Goal: Task Accomplishment & Management: Use online tool/utility

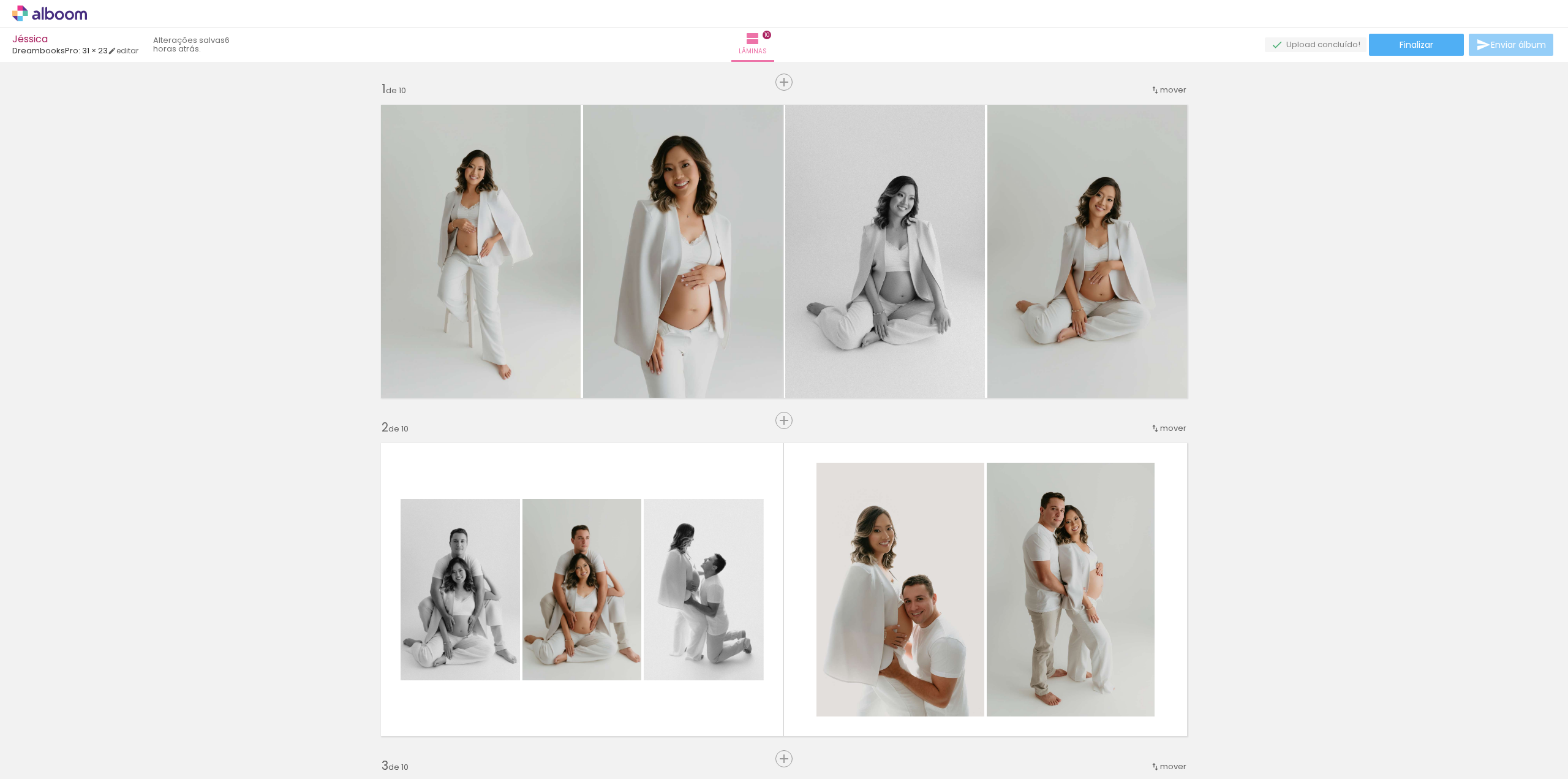
click at [1527, 46] on span "Enviar álbum" at bounding box center [1519, 45] width 55 height 9
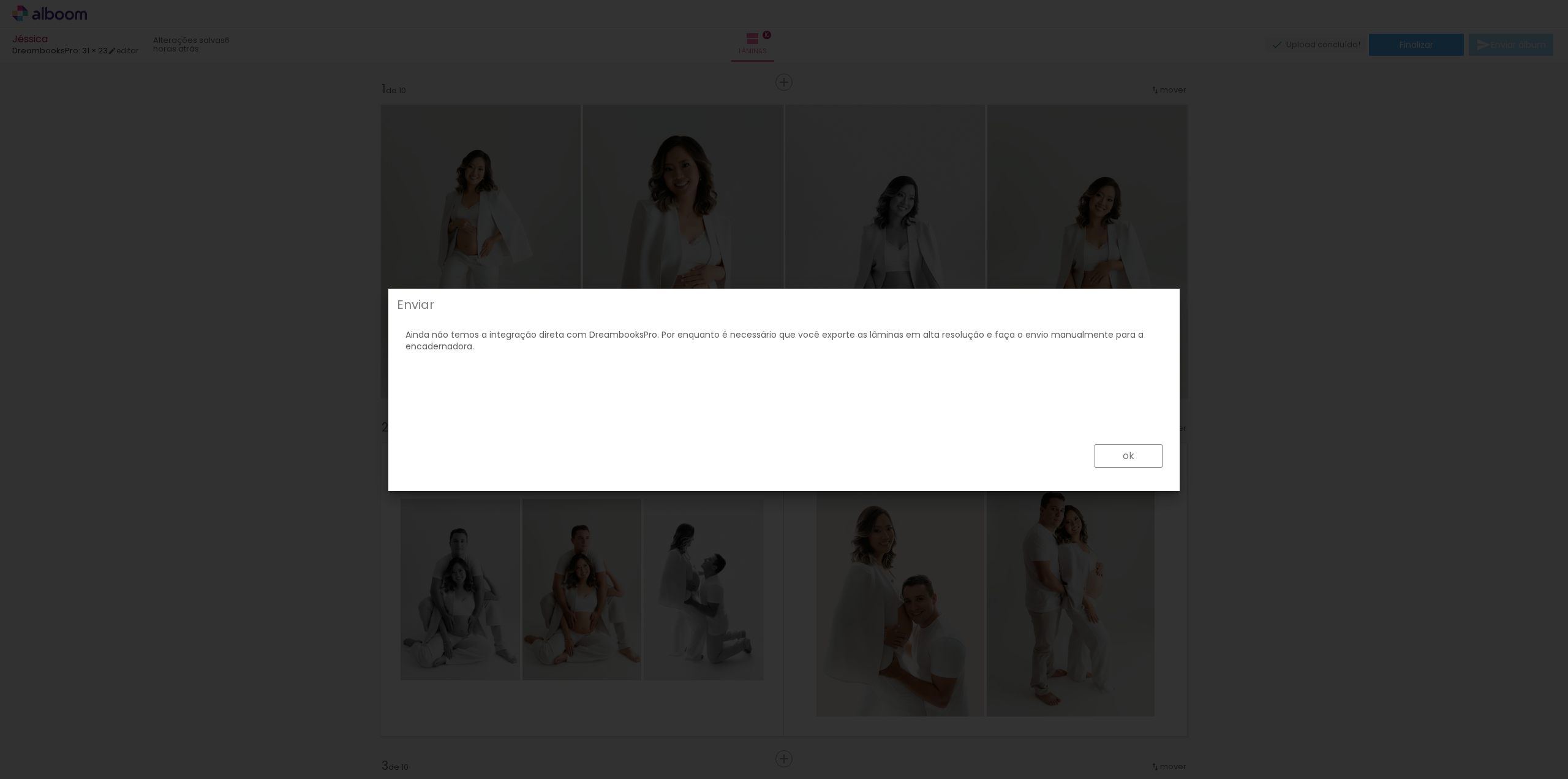
click at [0, 0] on slot "ok" at bounding box center [0, 0] width 0 height 0
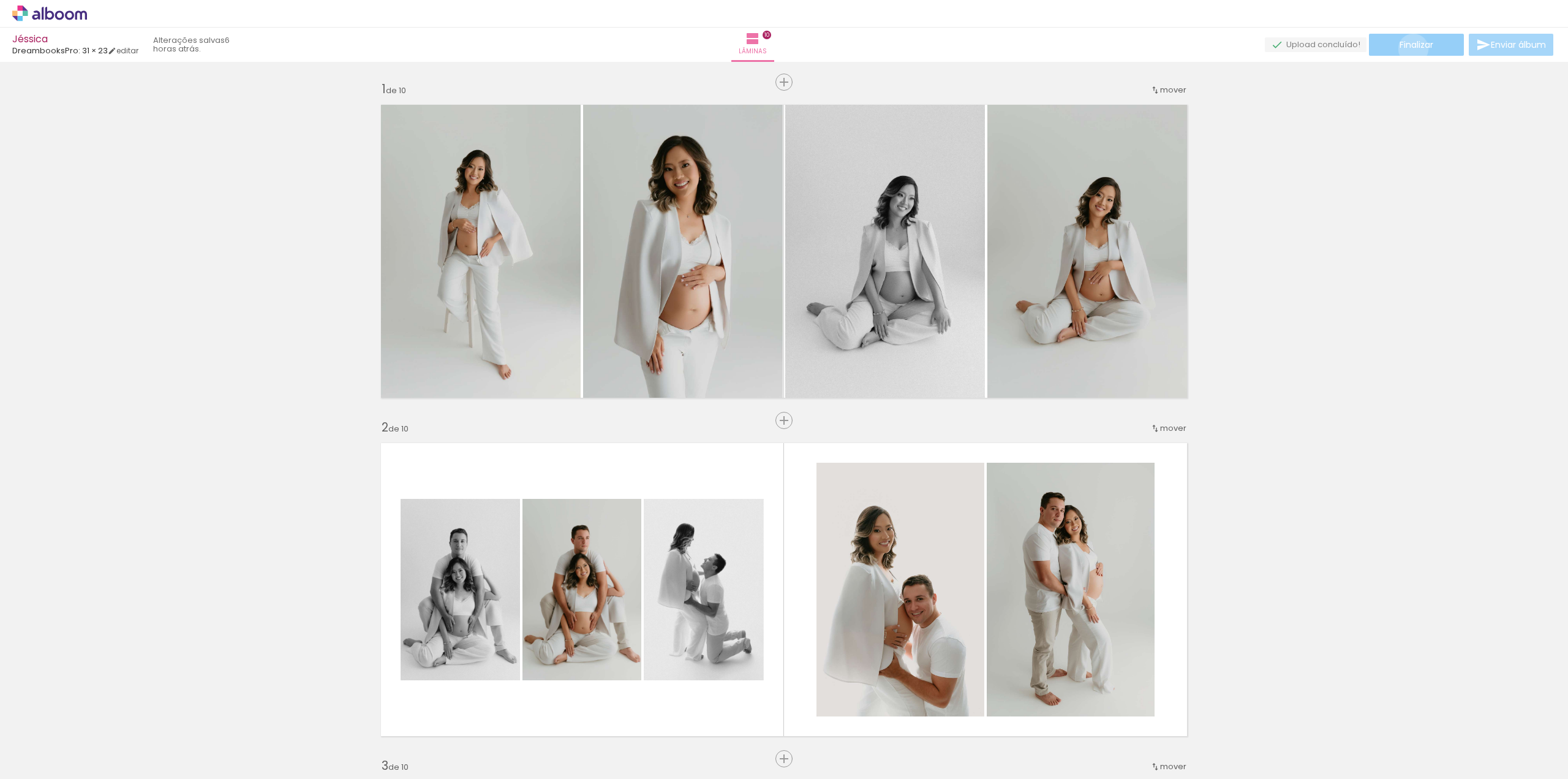
click at [1409, 48] on span "Finalizar" at bounding box center [1417, 45] width 34 height 9
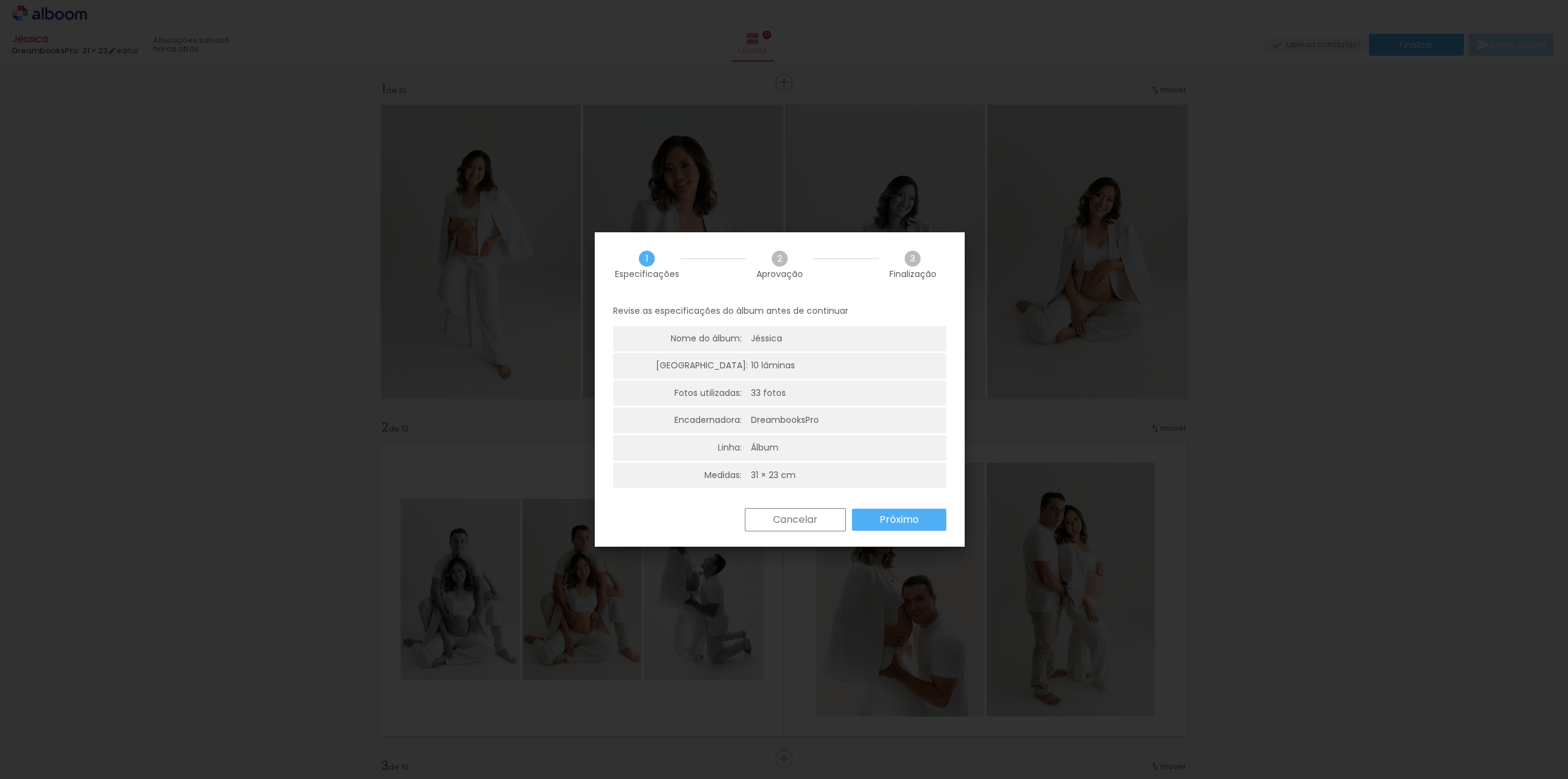
scroll to position [3, 0]
click at [885, 509] on paper-button "Próximo" at bounding box center [899, 517] width 94 height 22
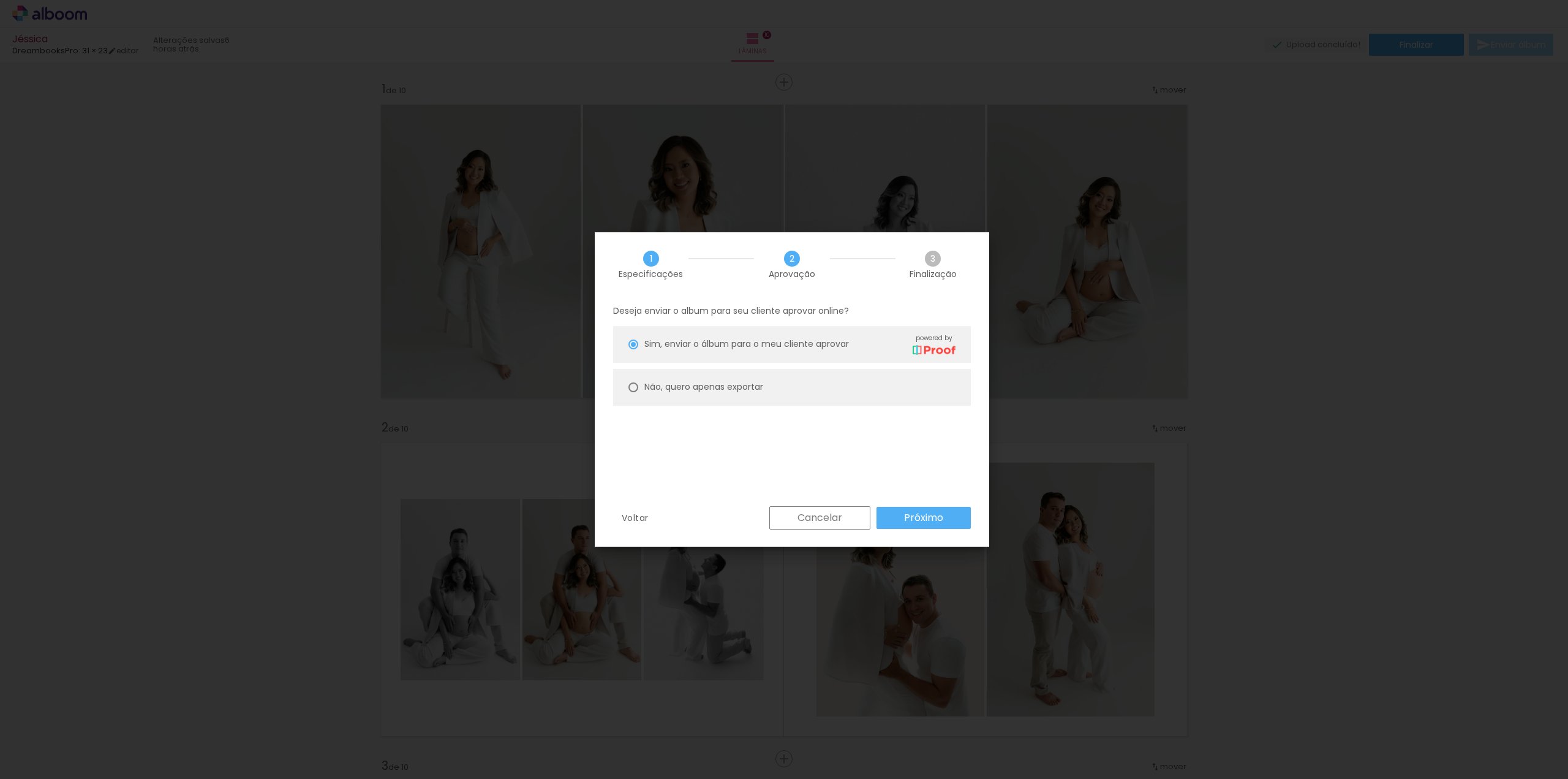
click at [0, 0] on slot "Não, quero apenas exportar" at bounding box center [0, 0] width 0 height 0
type paper-radio-button "on"
click at [0, 0] on slot "Próximo" at bounding box center [0, 0] width 0 height 0
type input "Alta, 300 DPI"
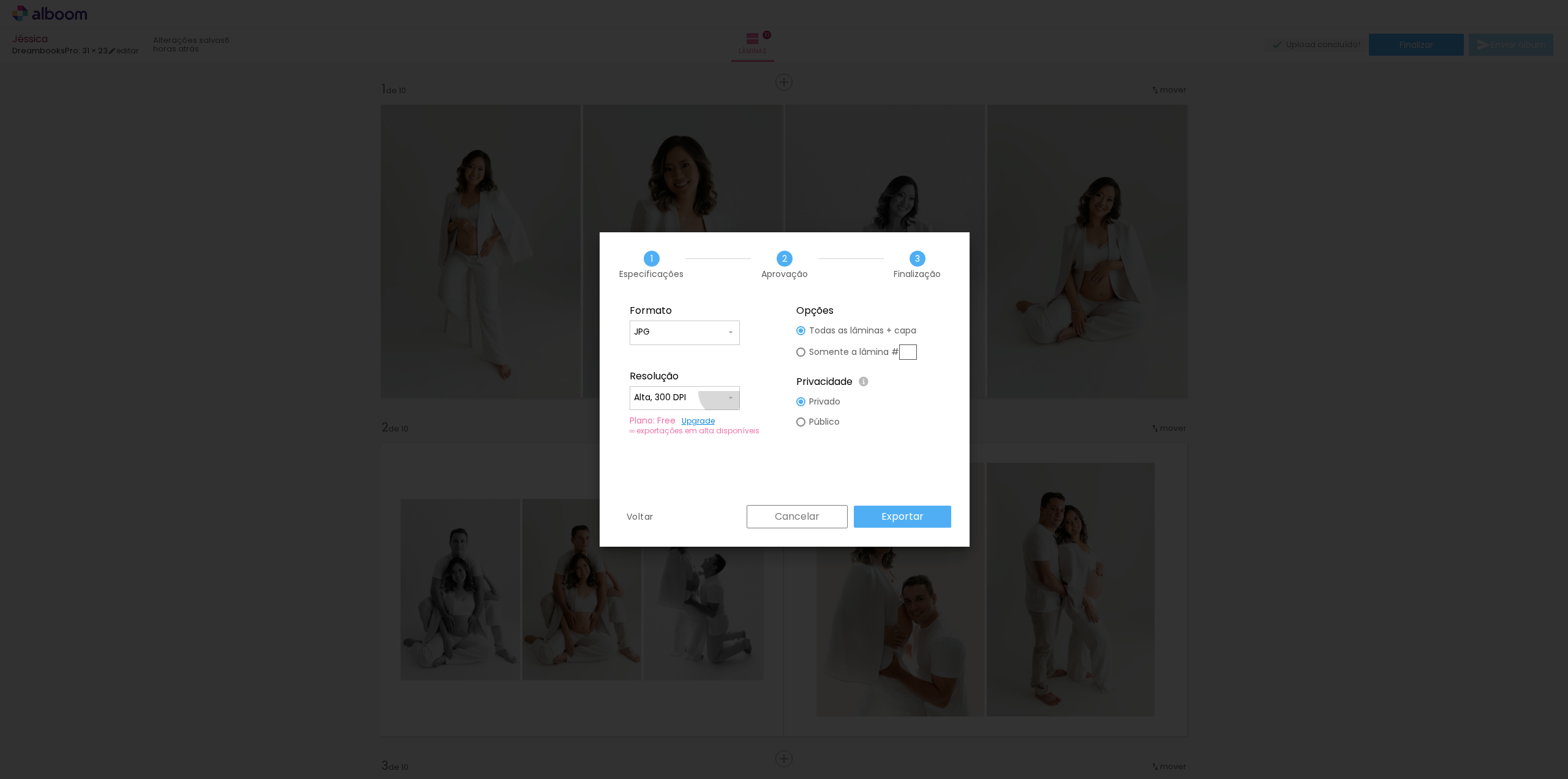
click at [722, 393] on input "Alta, 300 DPI" at bounding box center [679, 398] width 92 height 13
click at [721, 393] on paper-item "Alta, 300 DPI" at bounding box center [685, 395] width 110 height 24
click at [910, 508] on paper-button "Exportar" at bounding box center [902, 516] width 97 height 22
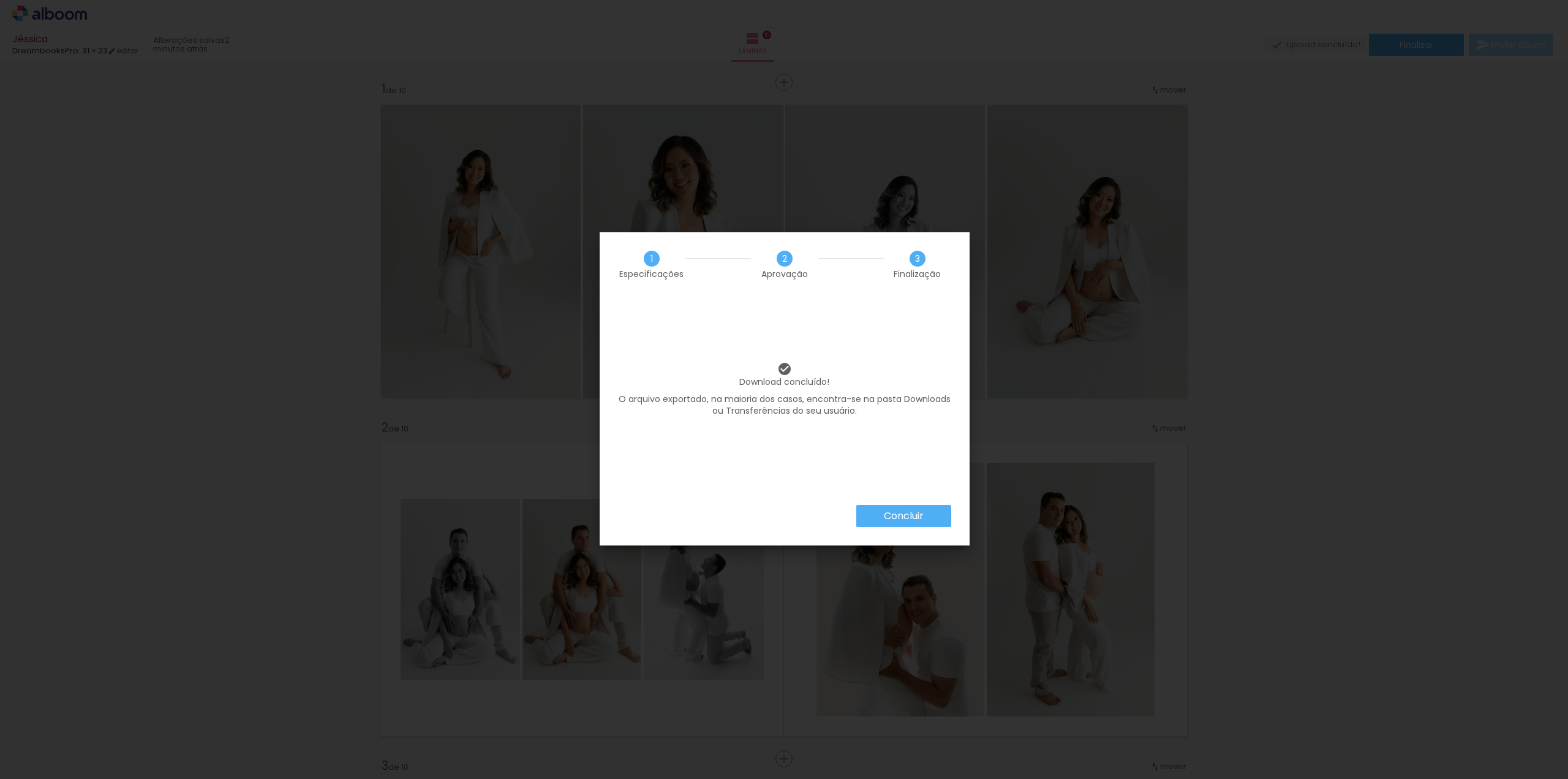
click at [927, 523] on paper-button "Concluir" at bounding box center [904, 516] width 95 height 22
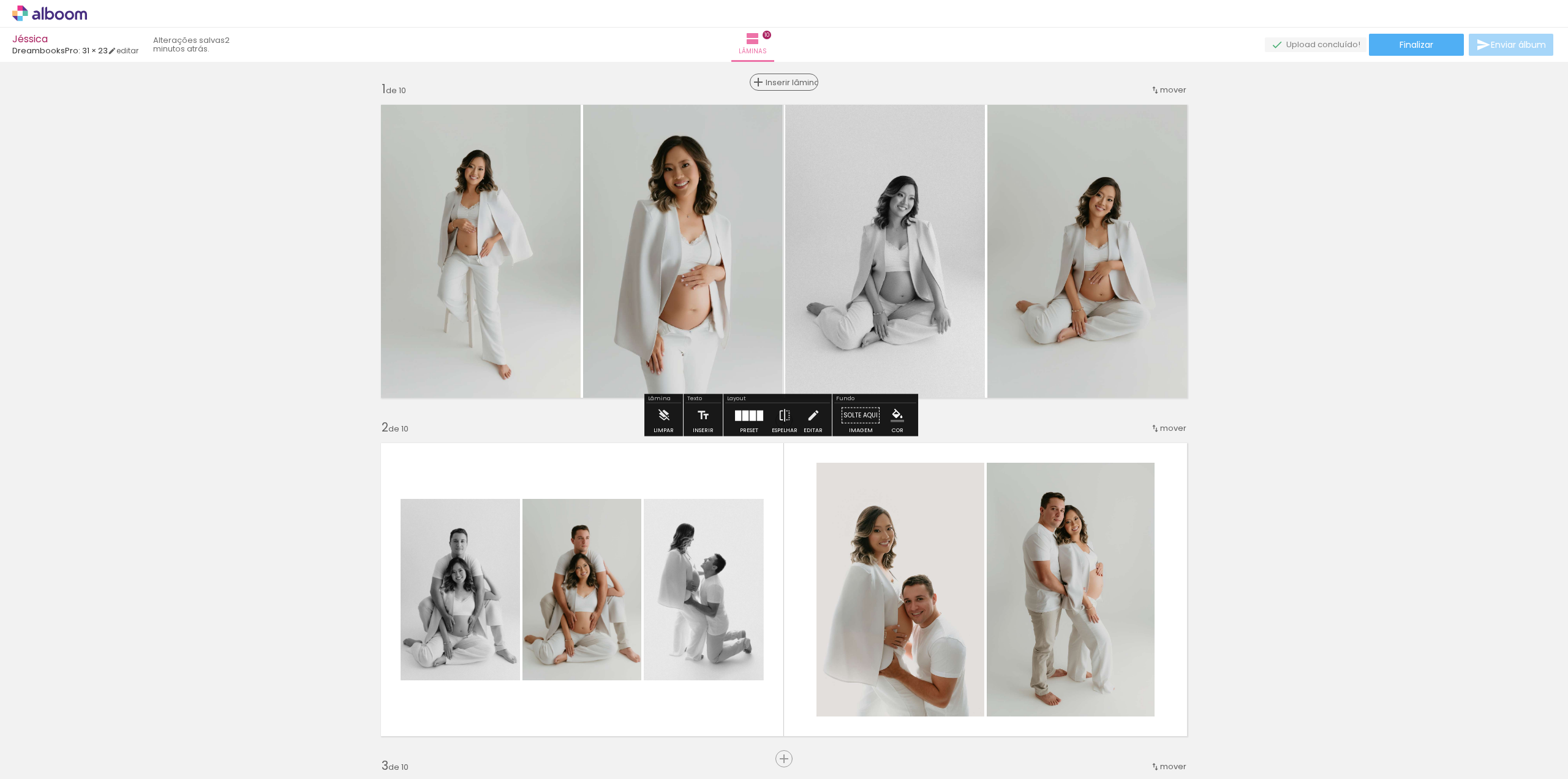
click at [785, 86] on span "Inserir lâmina" at bounding box center [789, 82] width 47 height 8
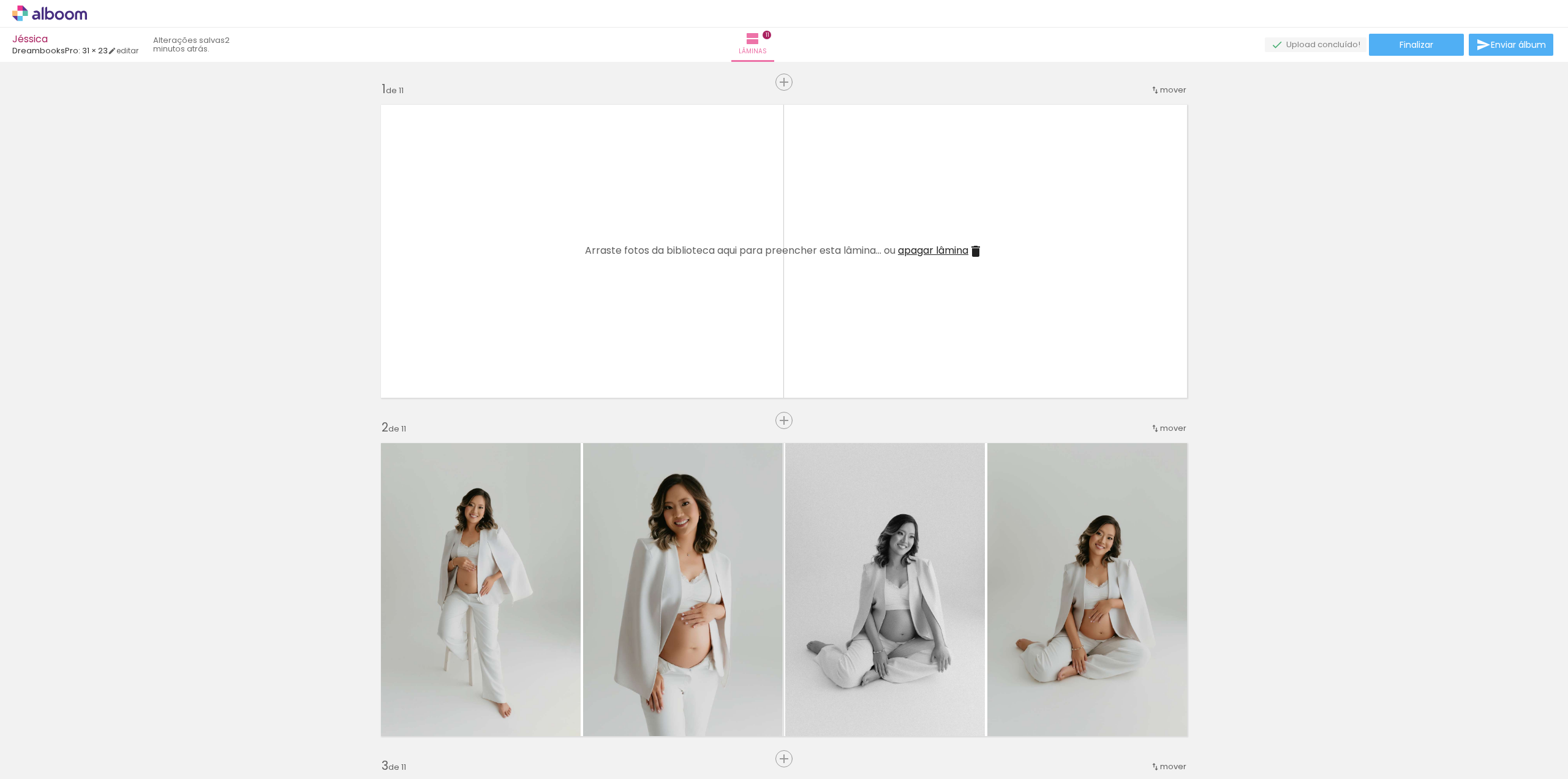
click at [936, 263] on quentale-layouter at bounding box center [784, 251] width 821 height 308
click at [937, 254] on span "apagar lâmina" at bounding box center [933, 250] width 71 height 14
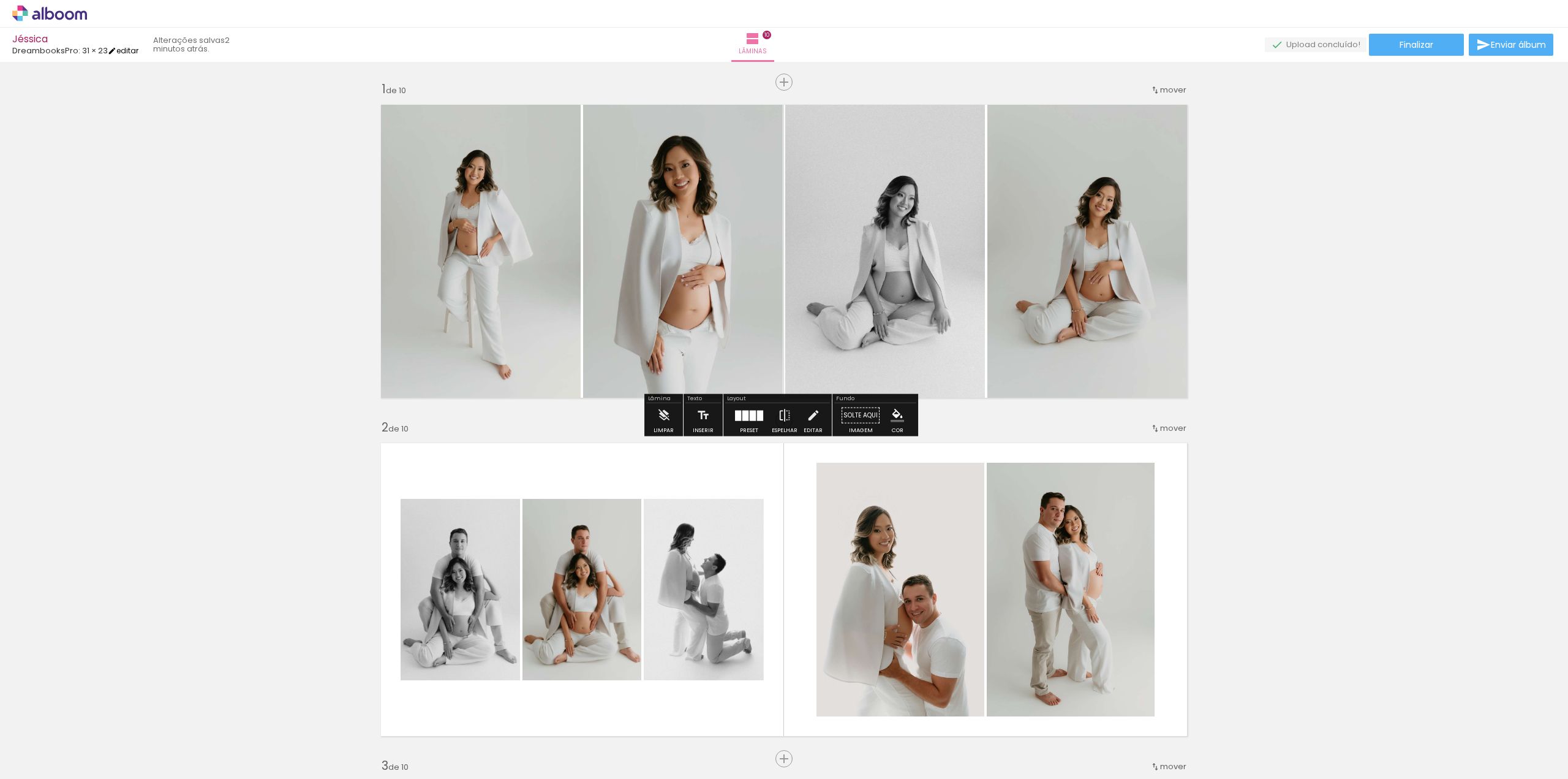
click at [116, 53] on iron-icon at bounding box center [112, 51] width 9 height 9
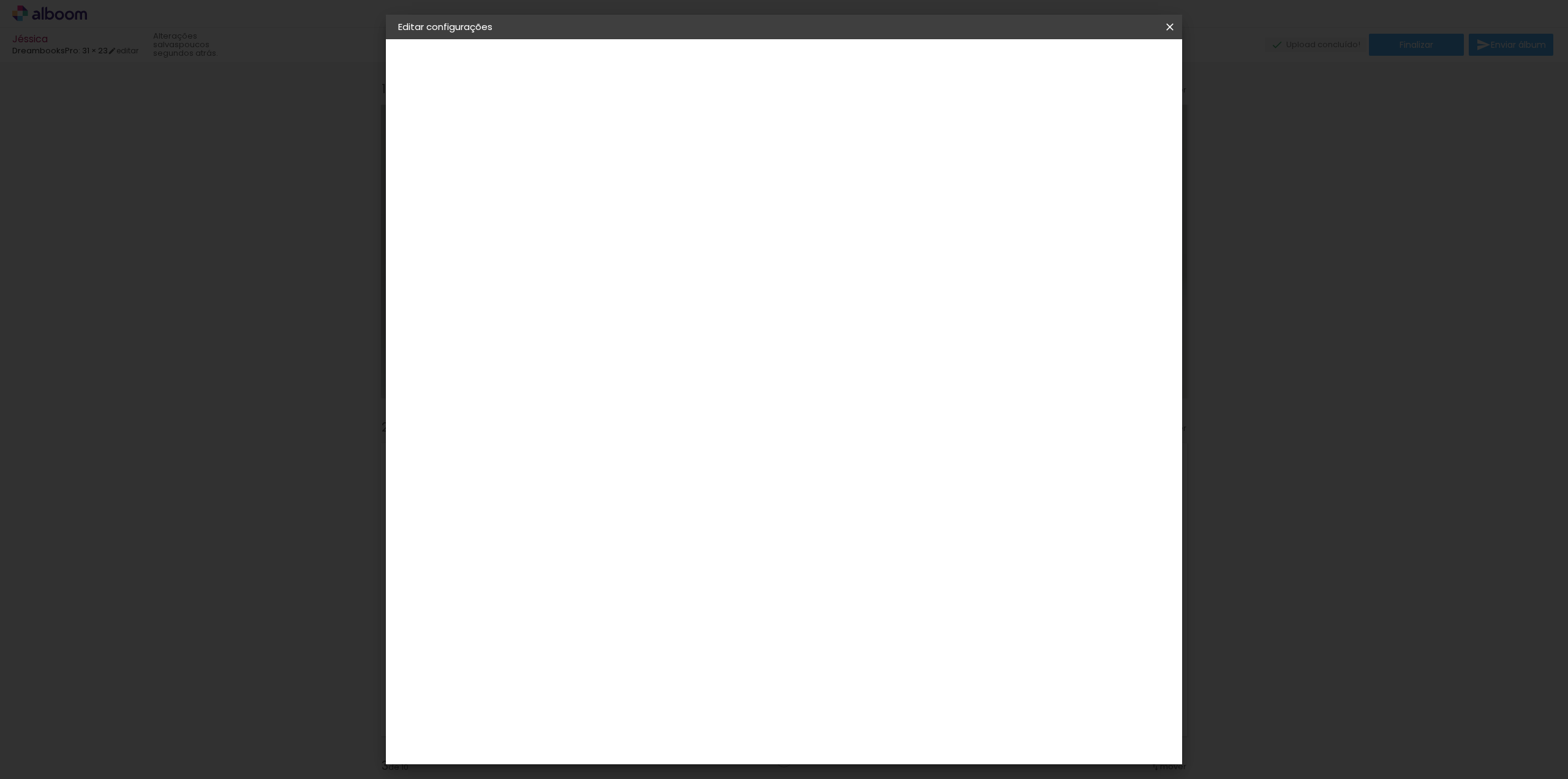
click at [477, 181] on small "22.5 × 60 cm" at bounding box center [455, 179] width 47 height 8
click at [665, 204] on div "Escolha o tamanho" at bounding box center [630, 227] width 71 height 57
click at [665, 199] on div "Escolha o tamanho" at bounding box center [630, 227] width 71 height 57
click at [1167, 28] on iron-icon at bounding box center [1170, 27] width 15 height 13
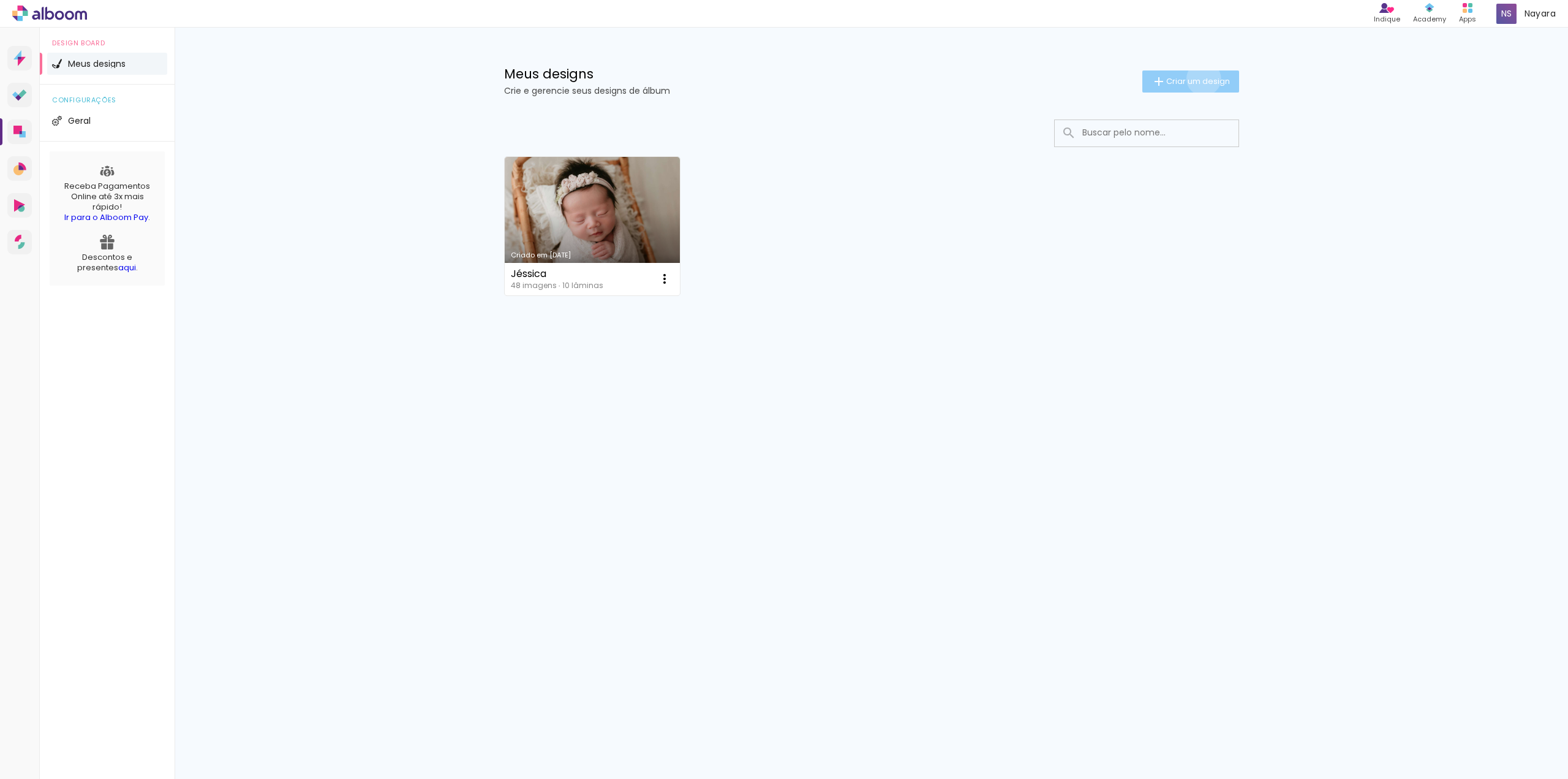
click at [1201, 78] on span "Criar um design" at bounding box center [1198, 81] width 64 height 8
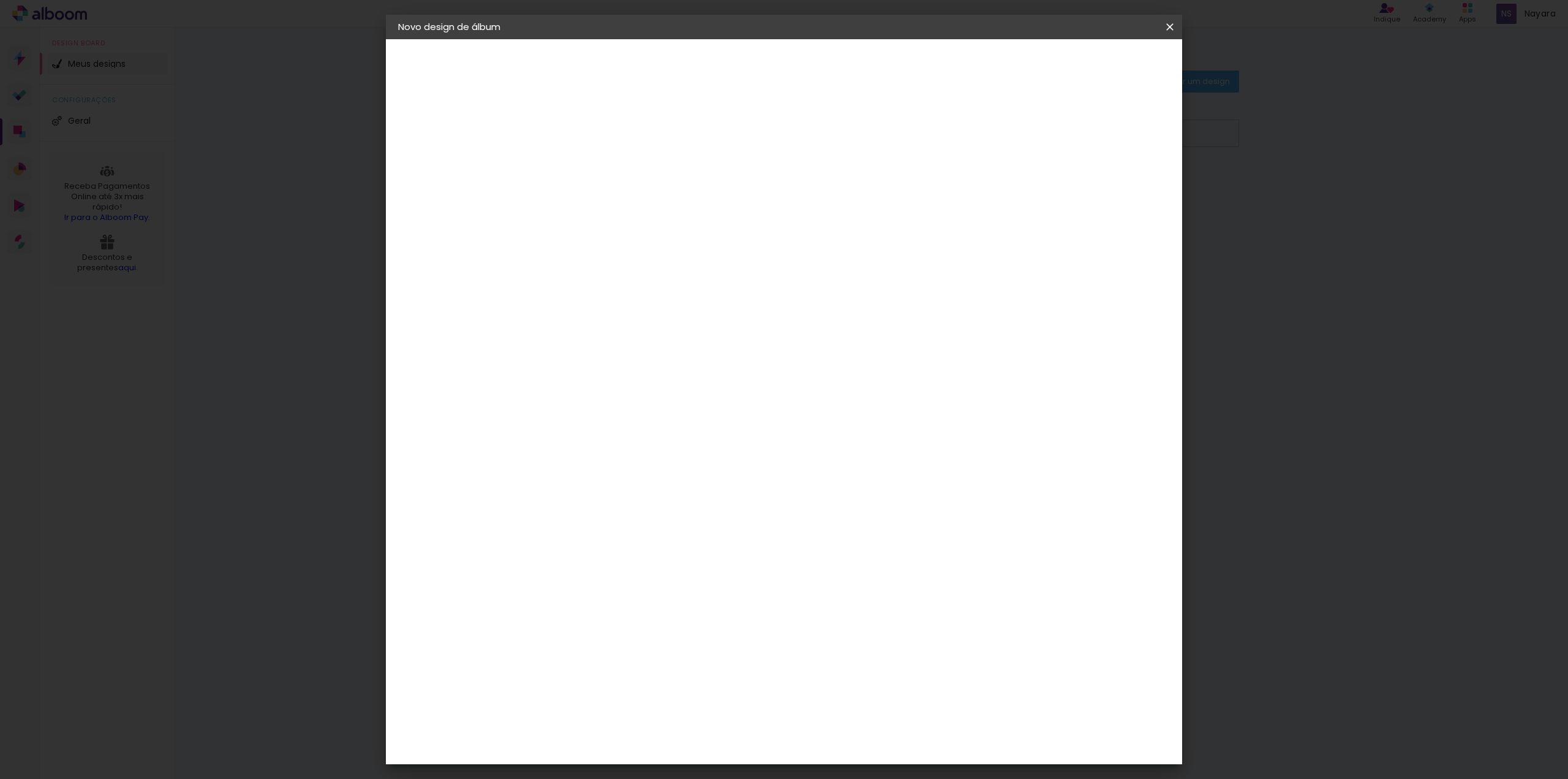
click at [599, 164] on input at bounding box center [599, 164] width 0 height 19
type input "nay"
type paper-input "nay"
click at [0, 0] on slot "Avançar" at bounding box center [0, 0] width 0 height 0
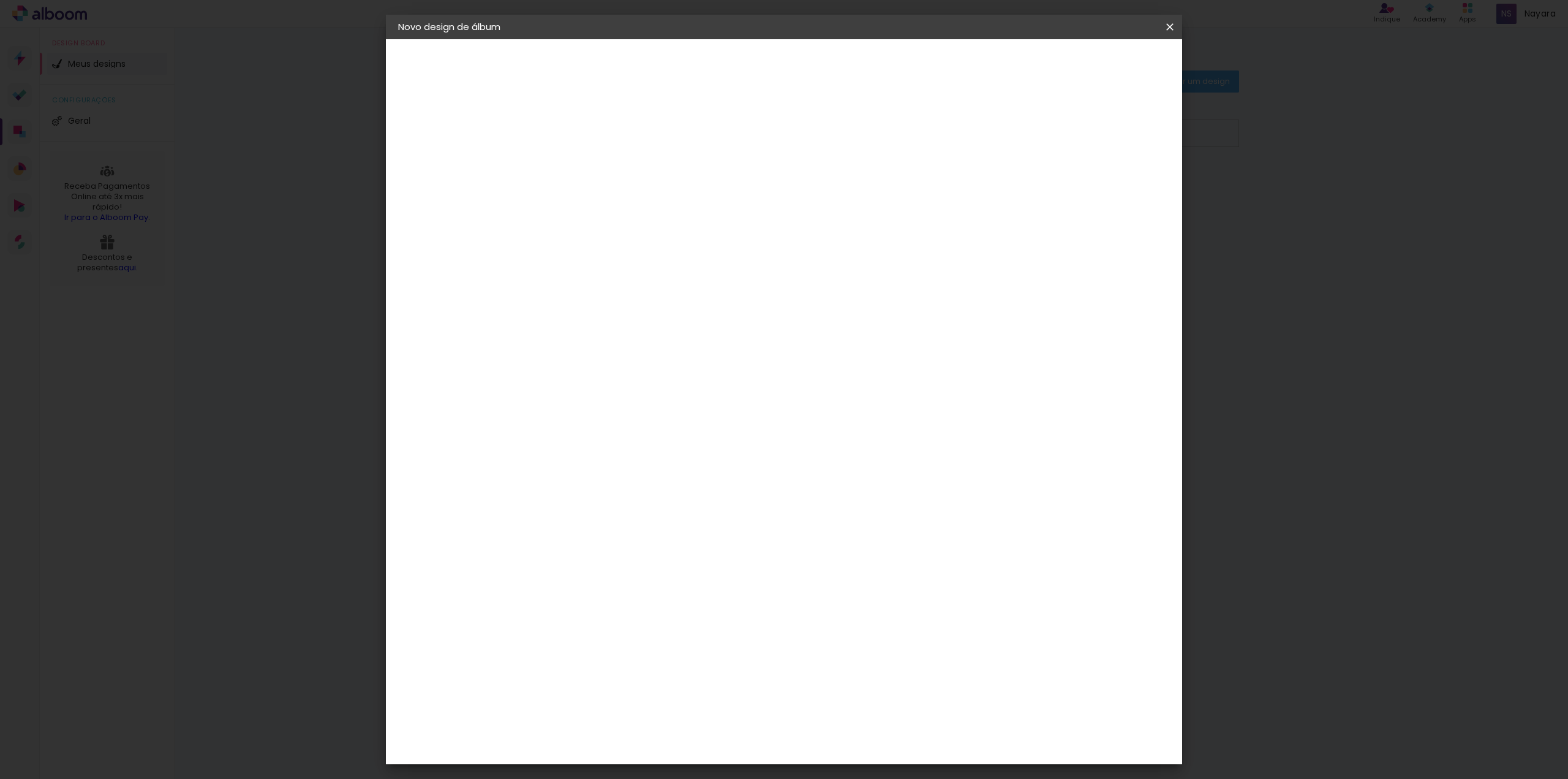
click at [670, 583] on div "DreambooksPro" at bounding box center [630, 588] width 79 height 10
click at [0, 0] on slot "Avançar" at bounding box center [0, 0] width 0 height 0
click at [646, 205] on input "text" at bounding box center [622, 213] width 47 height 19
click at [796, 200] on paper-item "Álbum" at bounding box center [864, 203] width 245 height 24
type input "Álbum"
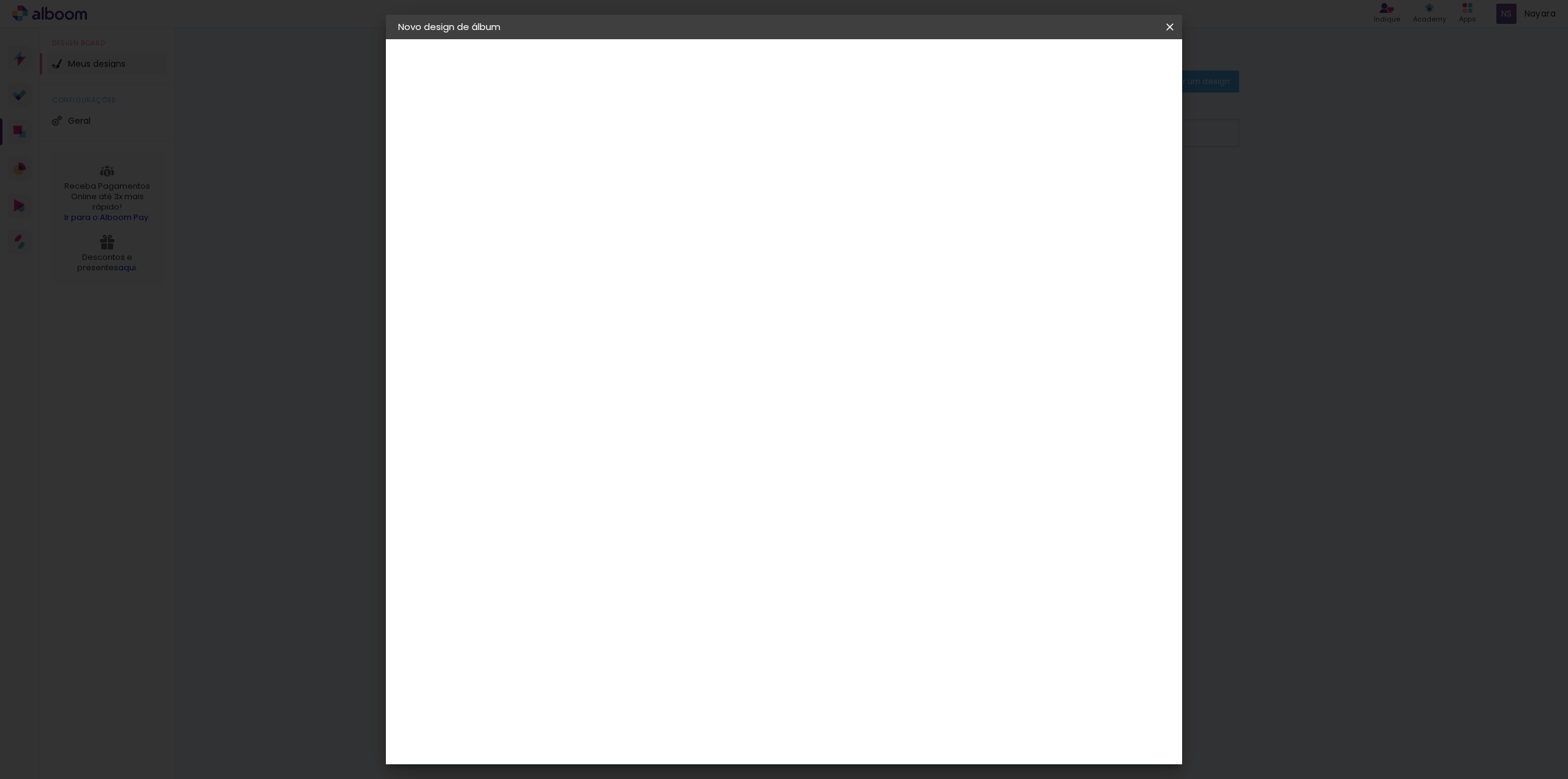
scroll to position [46, 0]
click at [681, 288] on span "31 × 23" at bounding box center [652, 301] width 57 height 25
click at [0, 0] on slot "Avançar" at bounding box center [0, 0] width 0 height 0
click at [738, 302] on div at bounding box center [725, 268] width 102 height 68
click at [1019, 56] on paper-button "Voltar" at bounding box center [994, 64] width 49 height 21
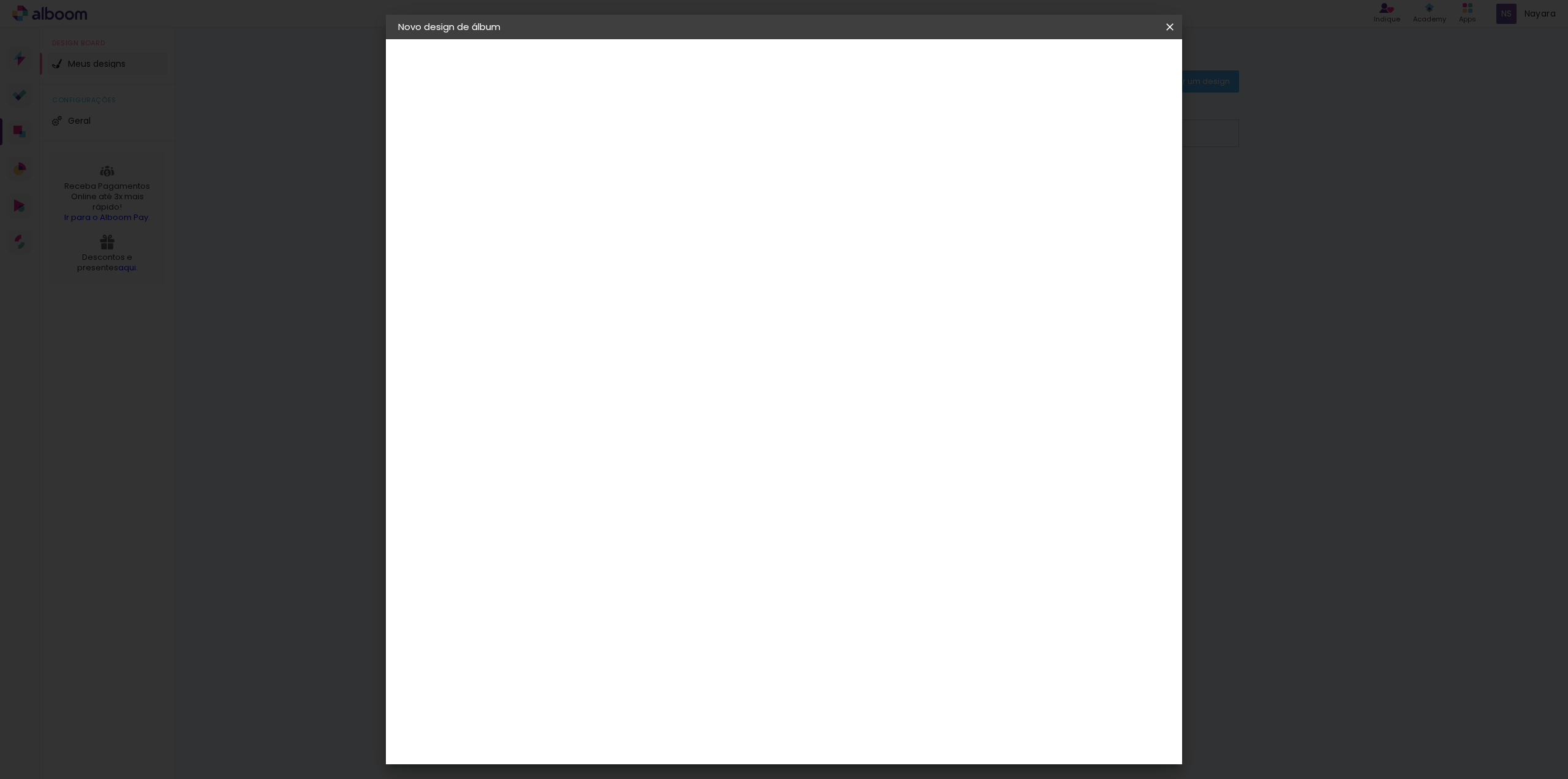
drag, startPoint x: 1161, startPoint y: 29, endPoint x: 839, endPoint y: 48, distance: 322.6
click at [0, 0] on paper-icon-button at bounding box center [0, 0] width 0 height 0
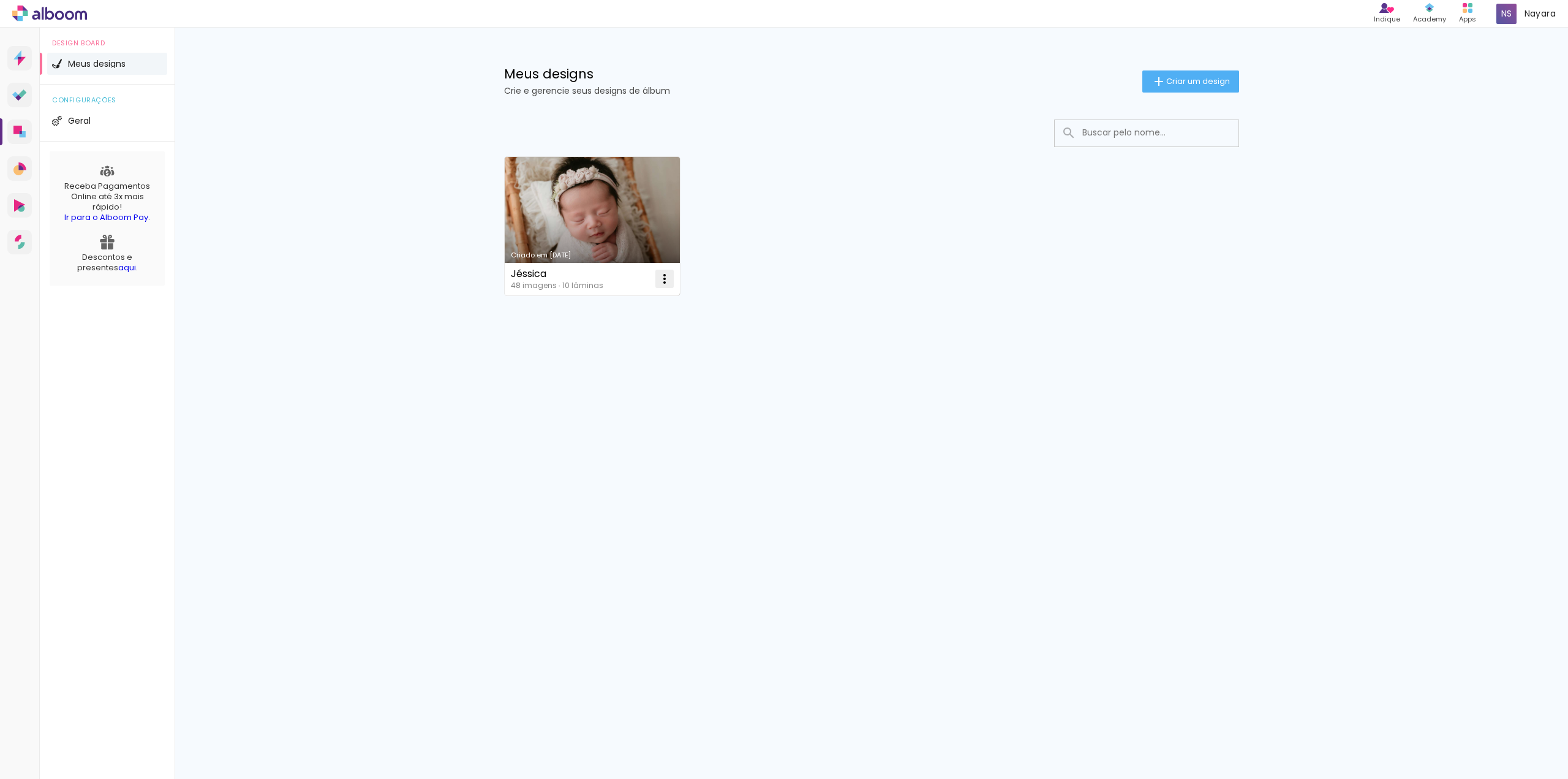
click at [669, 281] on iron-icon at bounding box center [665, 279] width 15 height 15
click at [633, 304] on paper-item "Abrir" at bounding box center [615, 306] width 122 height 24
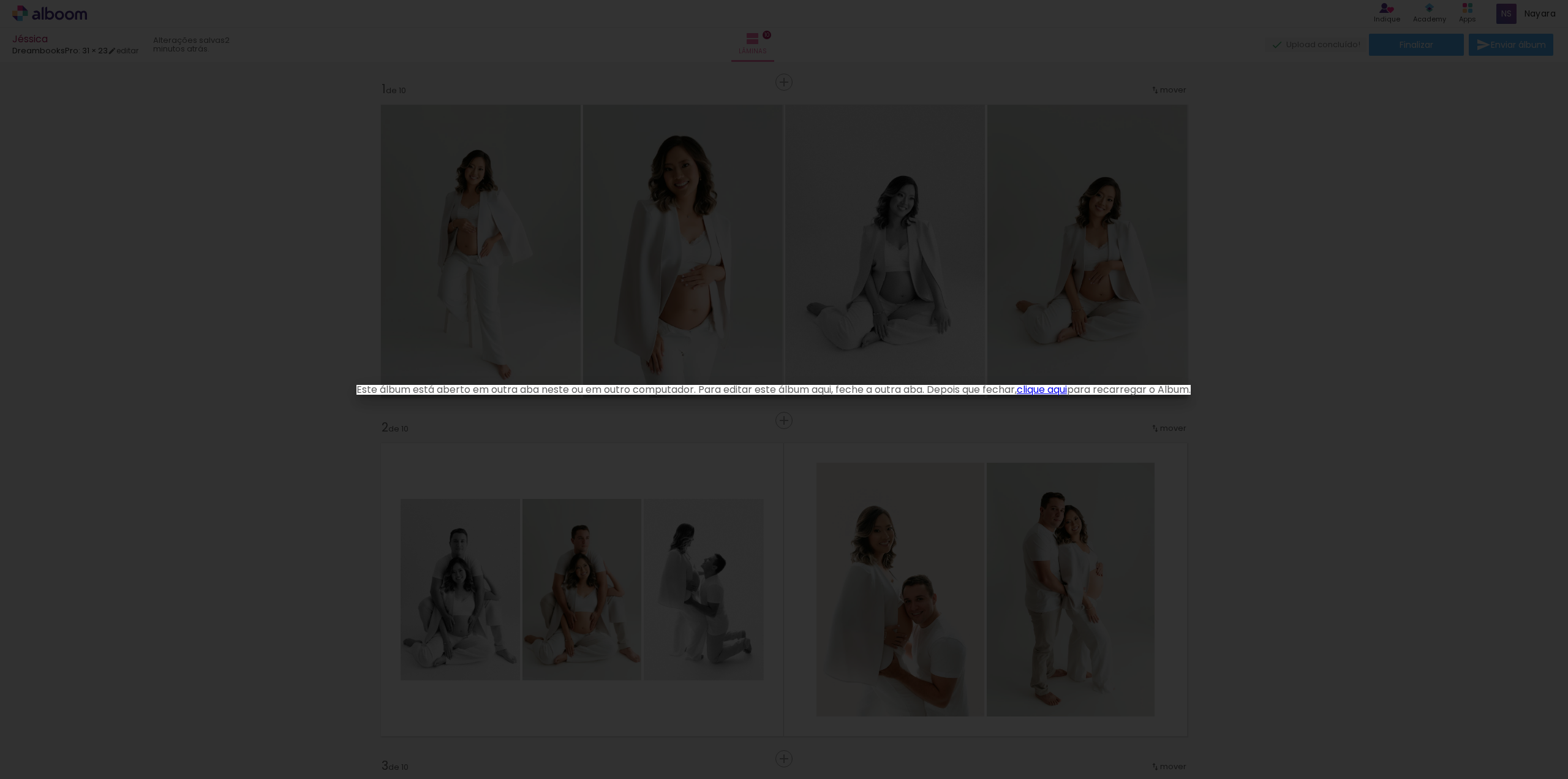
click at [560, 428] on iron-overlay-backdrop at bounding box center [784, 390] width 1568 height 779
click at [1051, 385] on link "clique aqui" at bounding box center [1042, 390] width 50 height 14
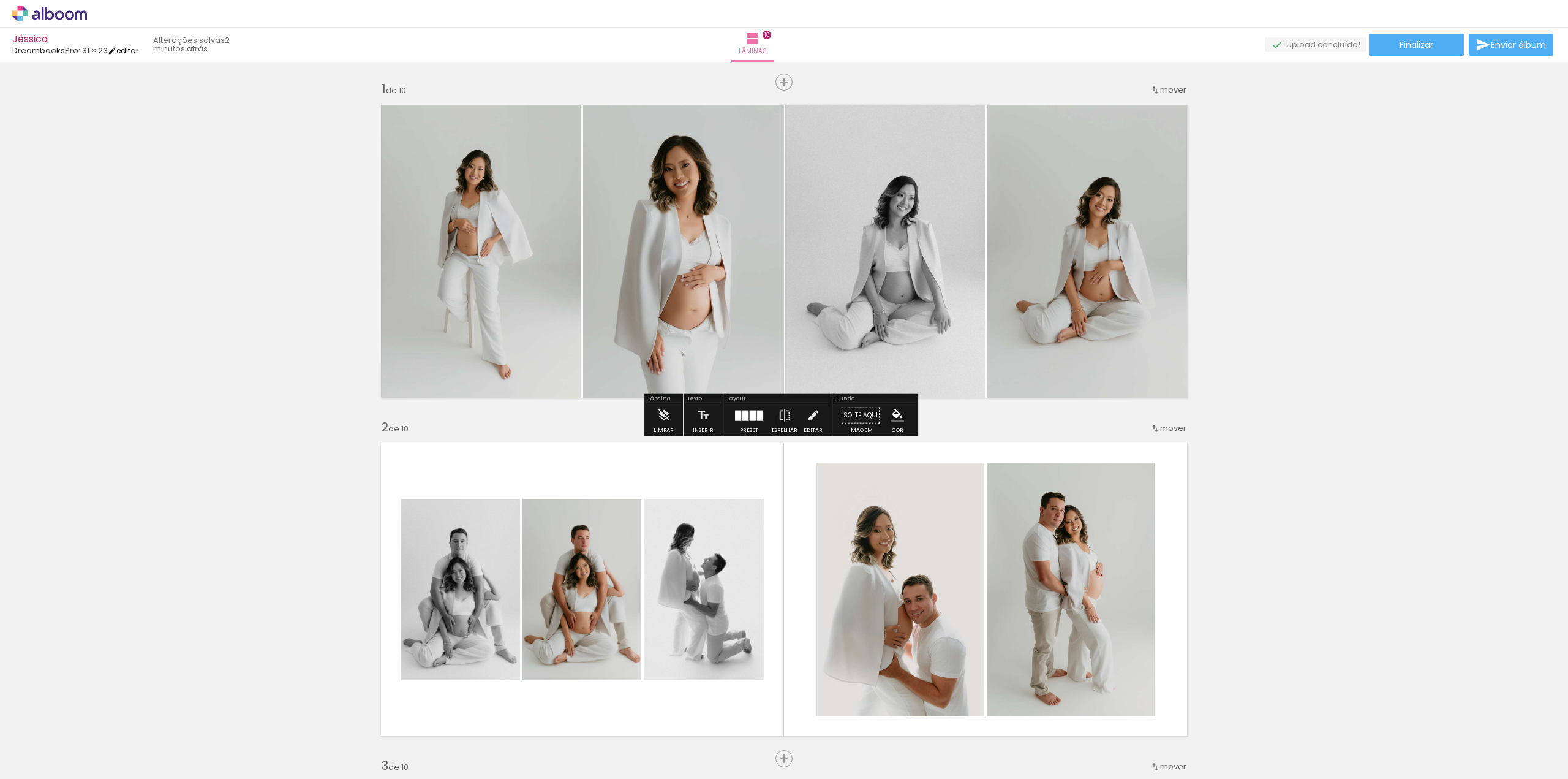
click at [132, 52] on link "editar" at bounding box center [122, 51] width 31 height 11
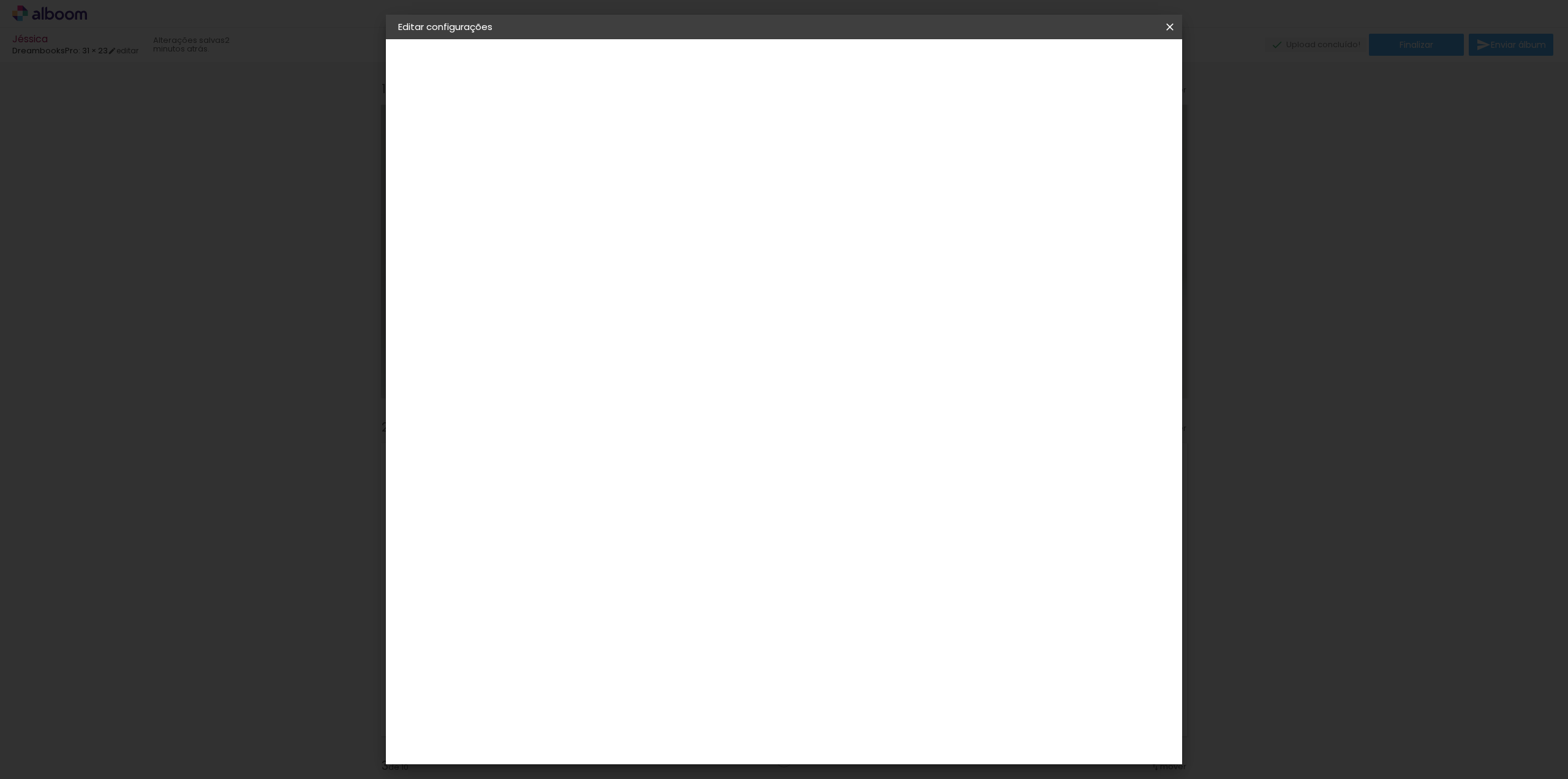
click at [1259, 86] on iron-overlay-backdrop at bounding box center [784, 390] width 1568 height 779
click at [0, 0] on slot "Voltar" at bounding box center [0, 0] width 0 height 0
click at [1177, 26] on paper-icon-button at bounding box center [1169, 26] width 24 height 22
